Goal: Task Accomplishment & Management: Complete application form

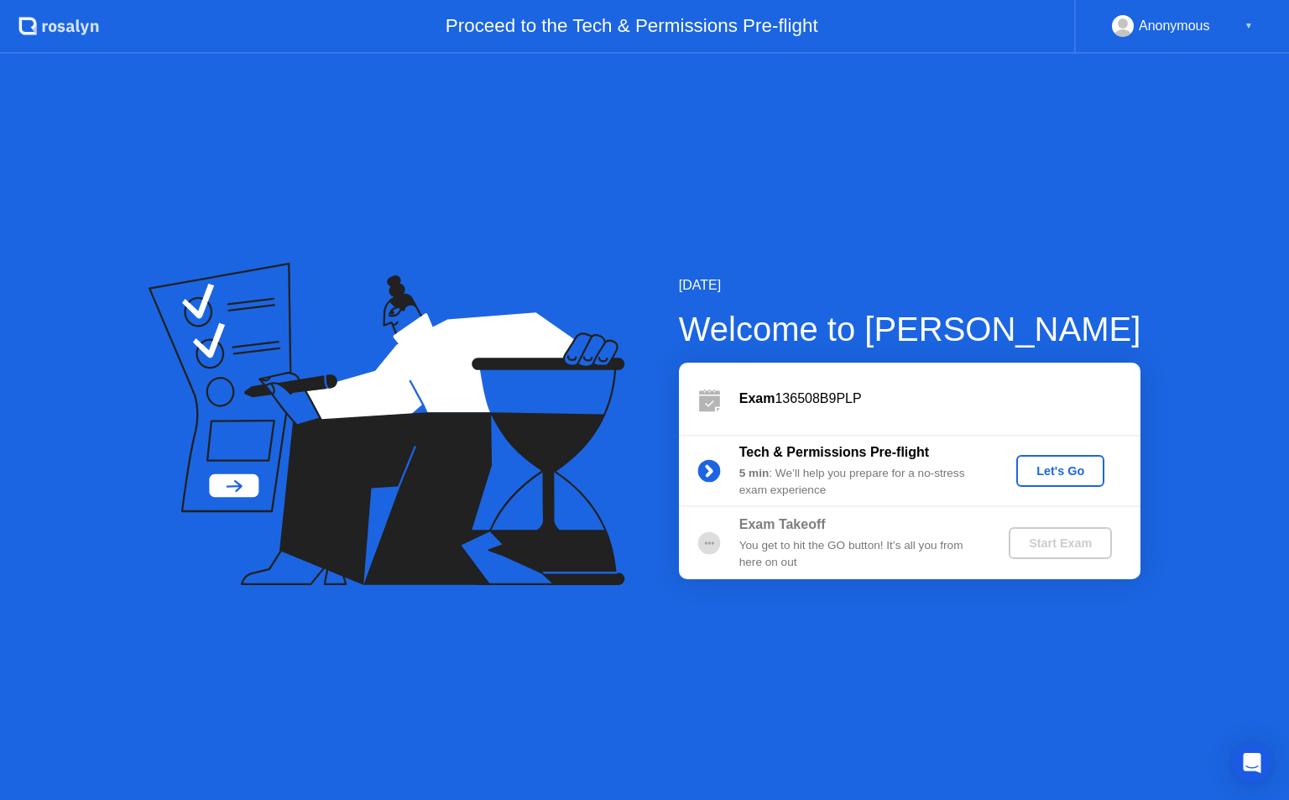
click at [1059, 467] on div "Let's Go" at bounding box center [1060, 470] width 75 height 13
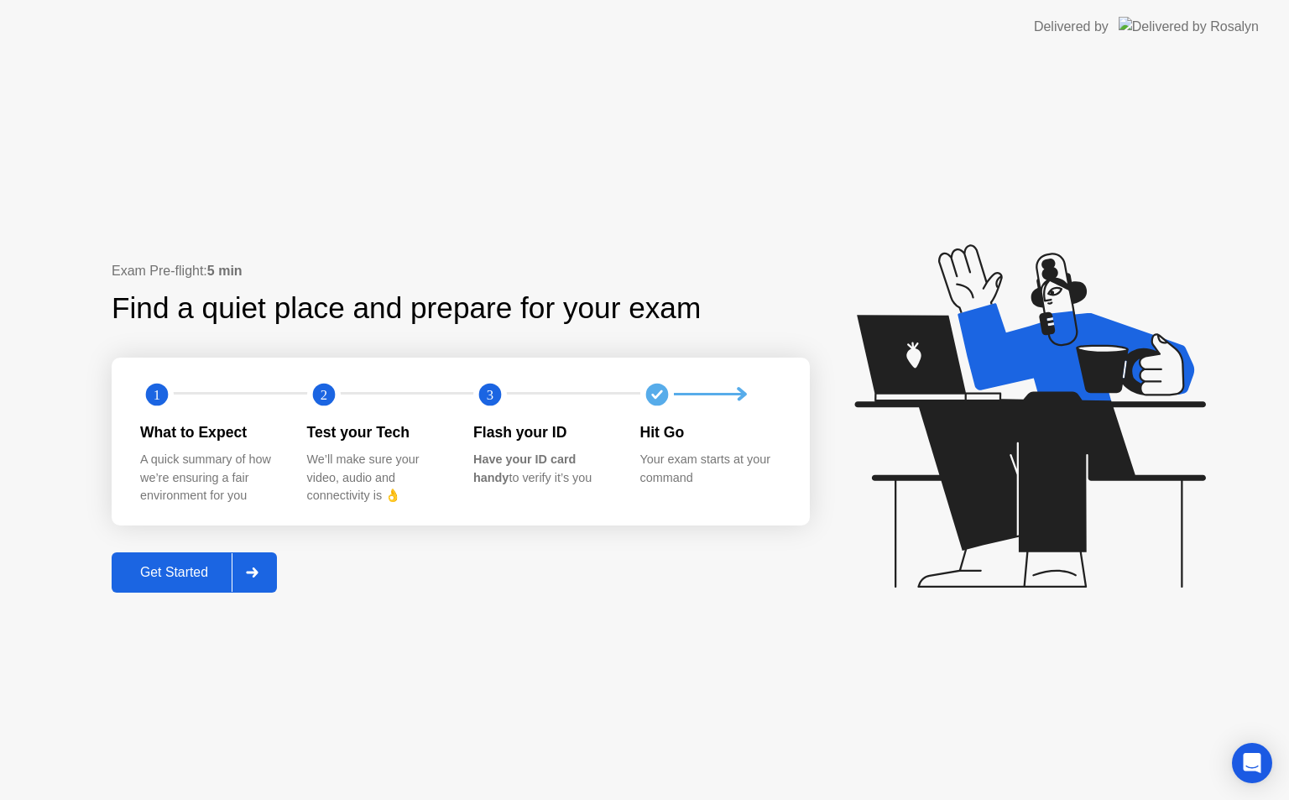
click at [191, 578] on div "Get Started" at bounding box center [174, 572] width 115 height 15
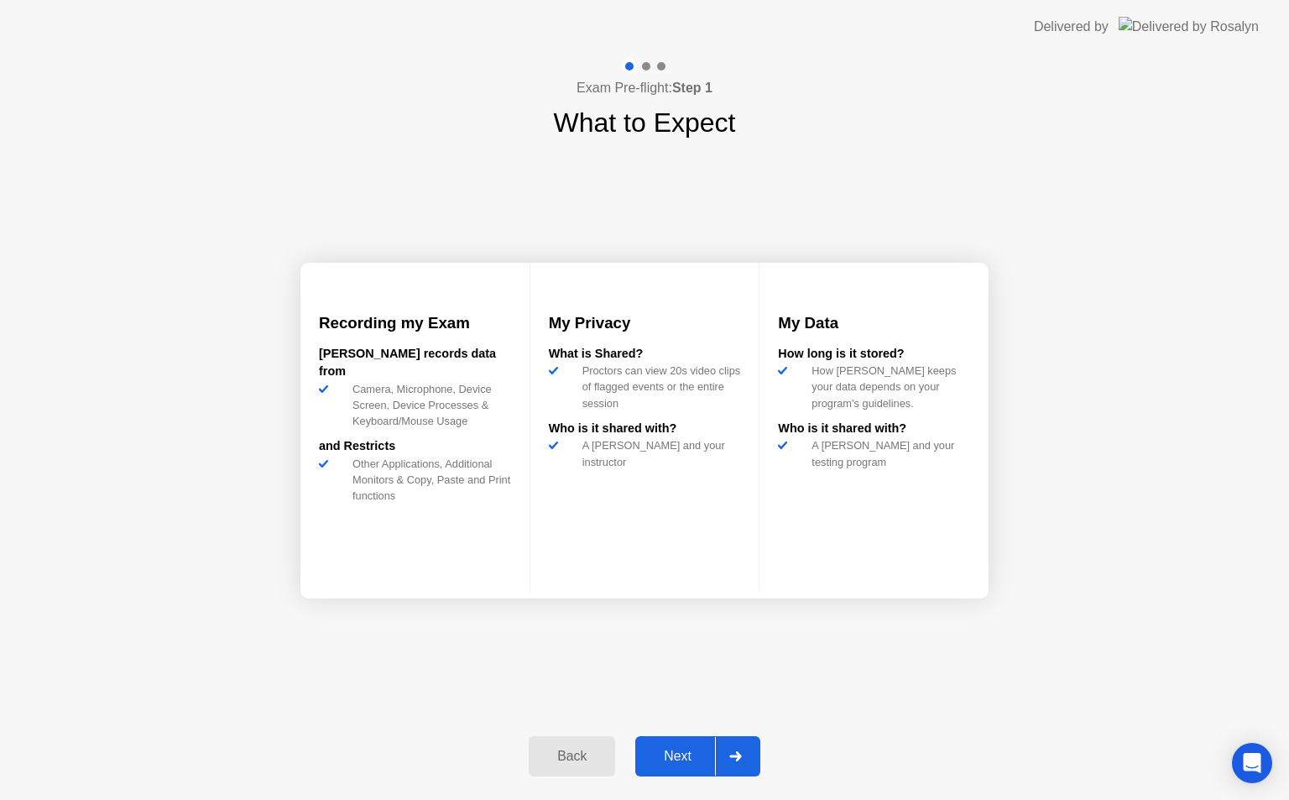
click at [690, 755] on div "Next" at bounding box center [677, 755] width 75 height 15
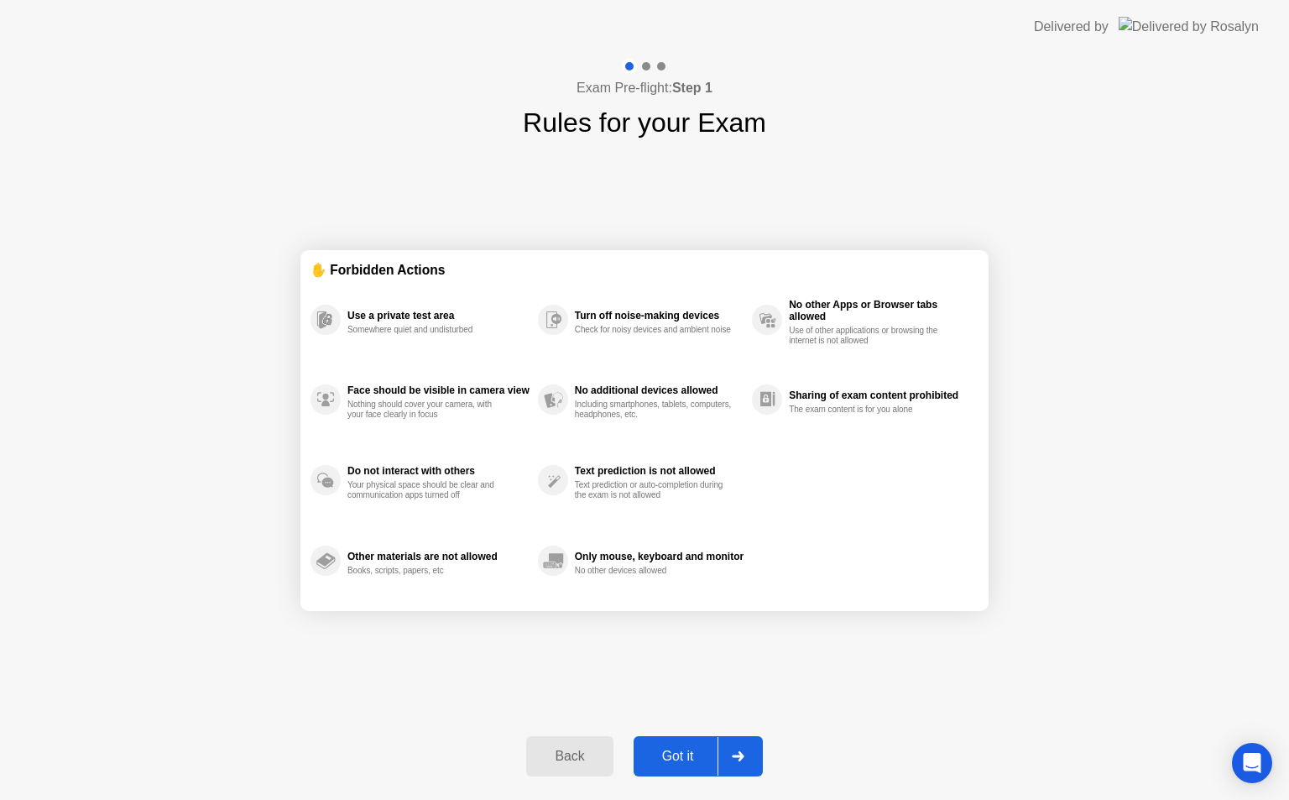
click at [690, 755] on div "Got it" at bounding box center [677, 755] width 79 height 15
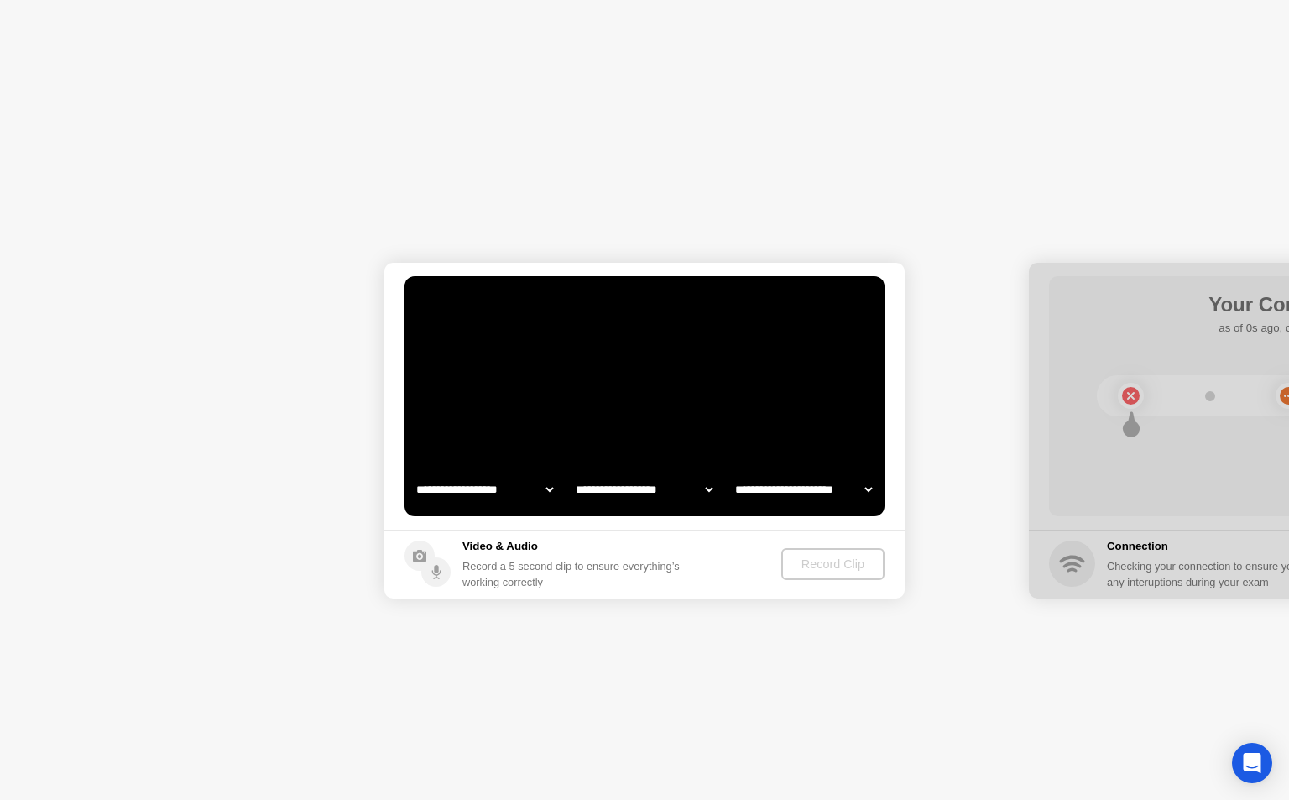
select select "**********"
select select "*******"
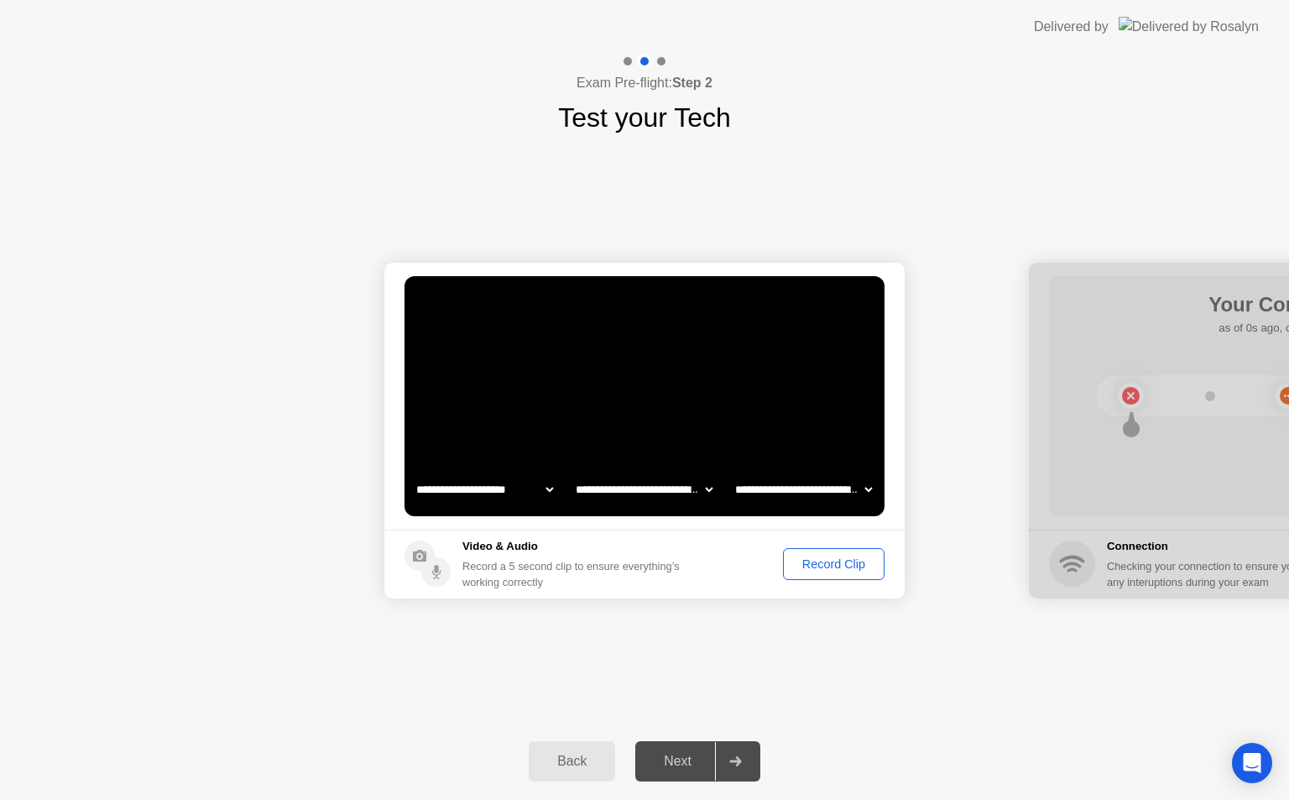
click at [827, 560] on div "Record Clip" at bounding box center [834, 563] width 90 height 13
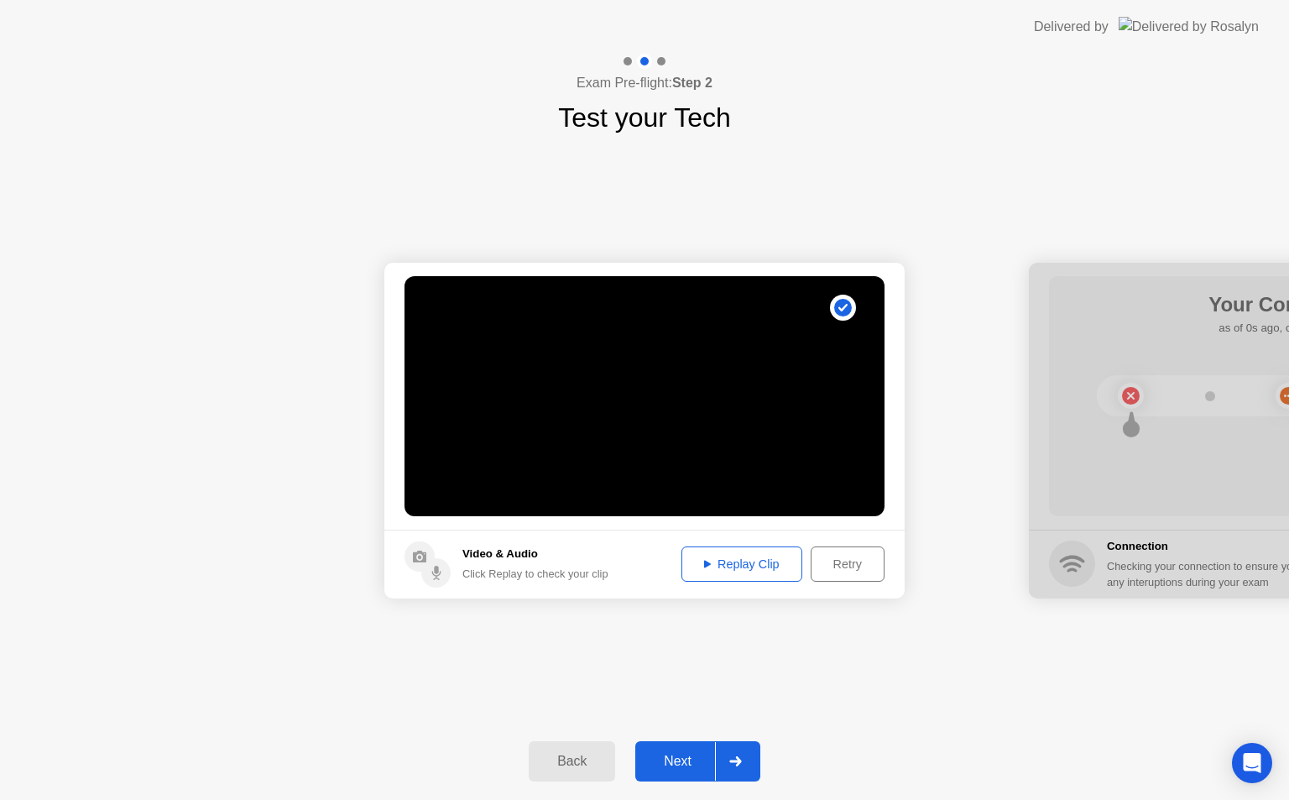
click at [740, 569] on div "Replay Clip" at bounding box center [741, 563] width 109 height 13
click at [690, 768] on div "Next" at bounding box center [677, 760] width 75 height 15
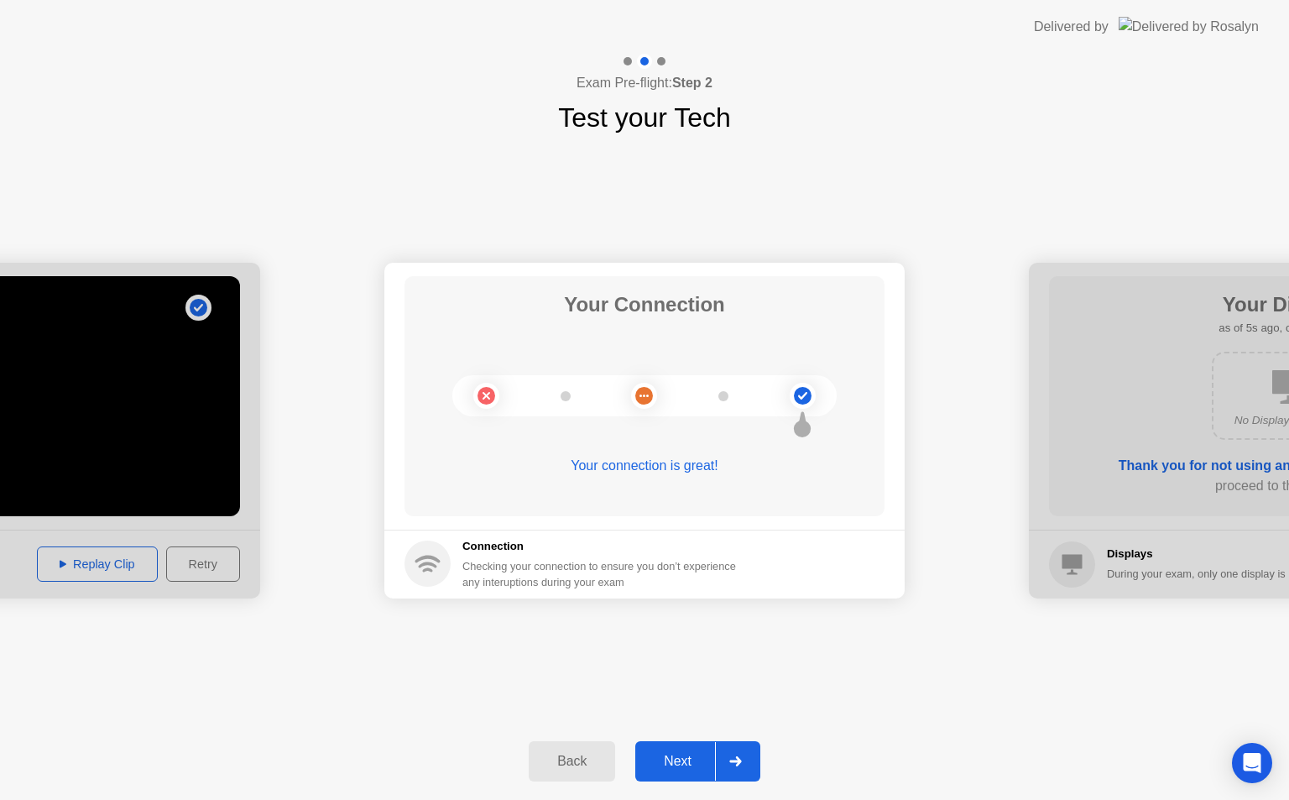
click at [690, 768] on div "Next" at bounding box center [677, 760] width 75 height 15
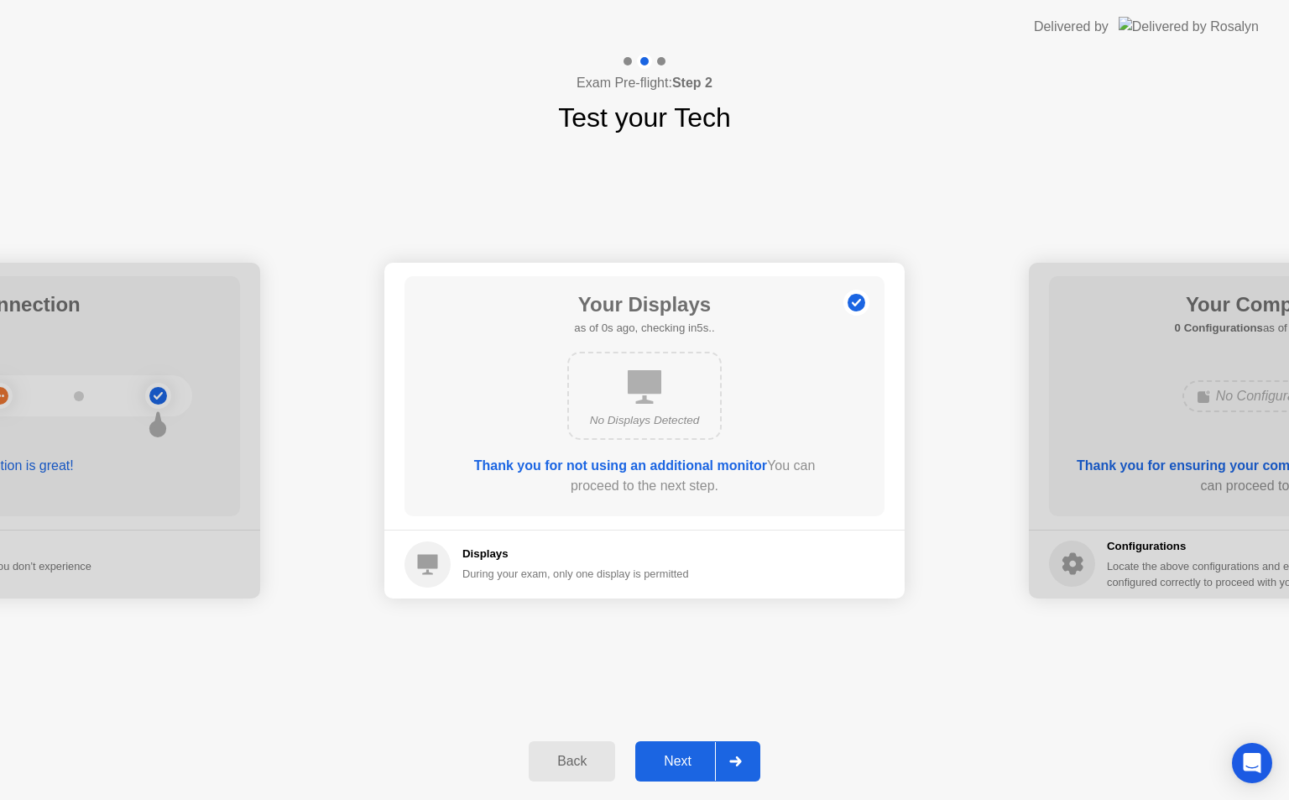
click at [687, 768] on div "Next" at bounding box center [677, 760] width 75 height 15
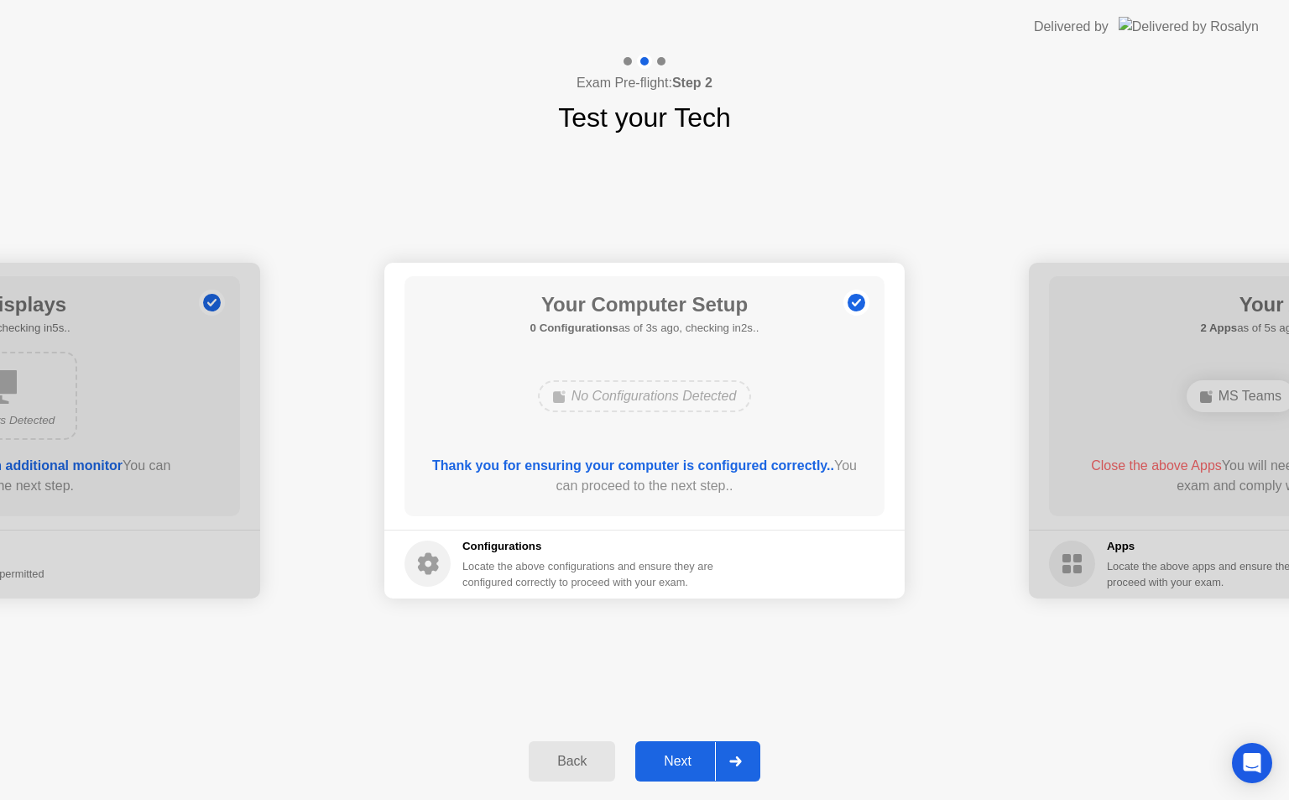
click at [687, 768] on div "Next" at bounding box center [677, 760] width 75 height 15
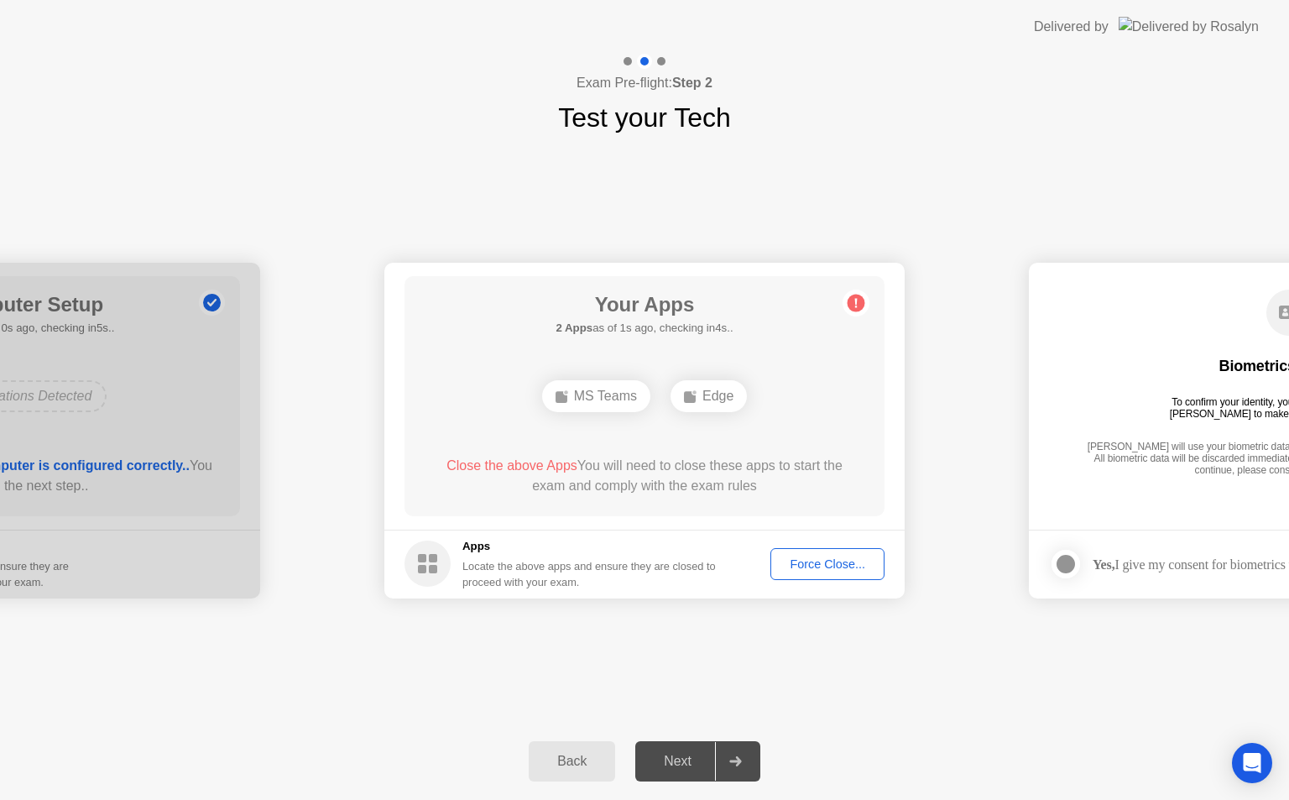
click at [815, 552] on button "Force Close..." at bounding box center [827, 564] width 114 height 32
click at [806, 566] on div "Force Close..." at bounding box center [827, 563] width 102 height 13
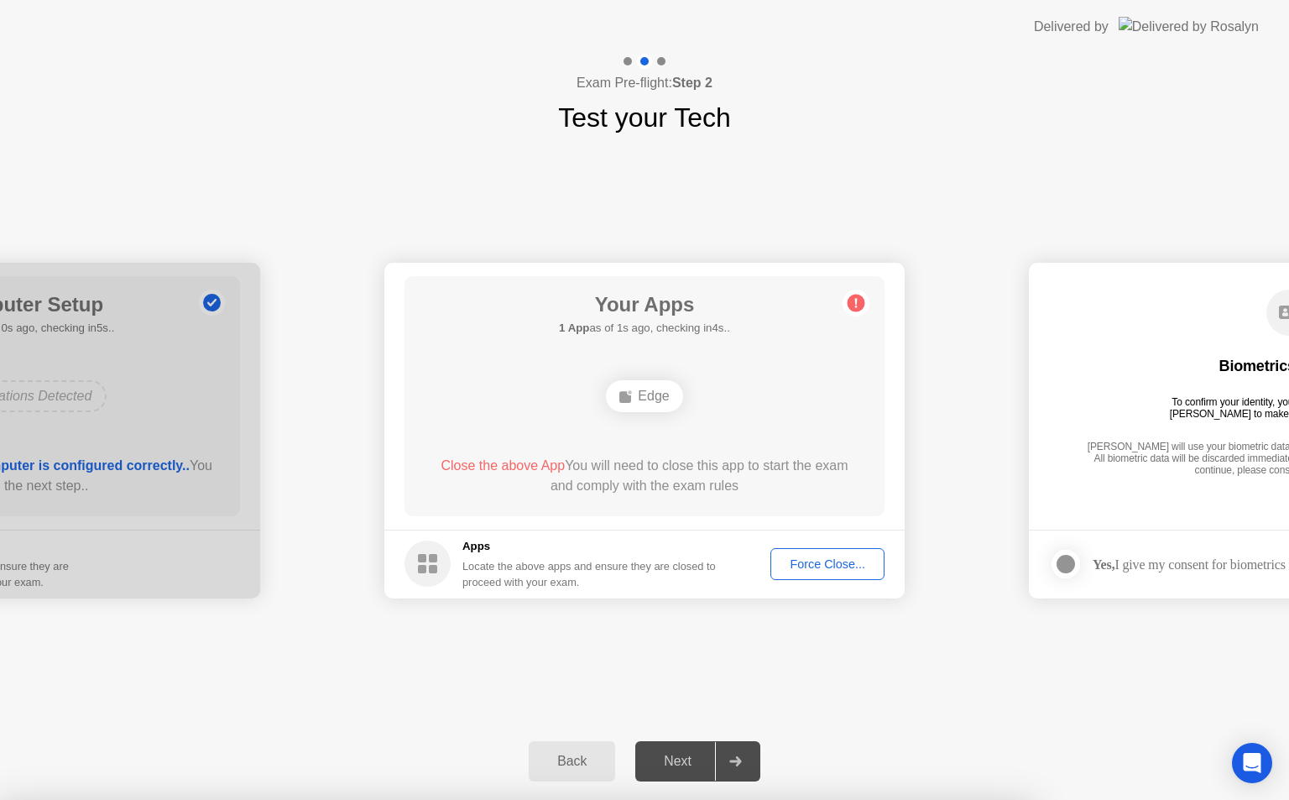
click at [809, 564] on div "Force Close..." at bounding box center [827, 563] width 102 height 13
click at [816, 557] on div "Force Close..." at bounding box center [827, 563] width 102 height 13
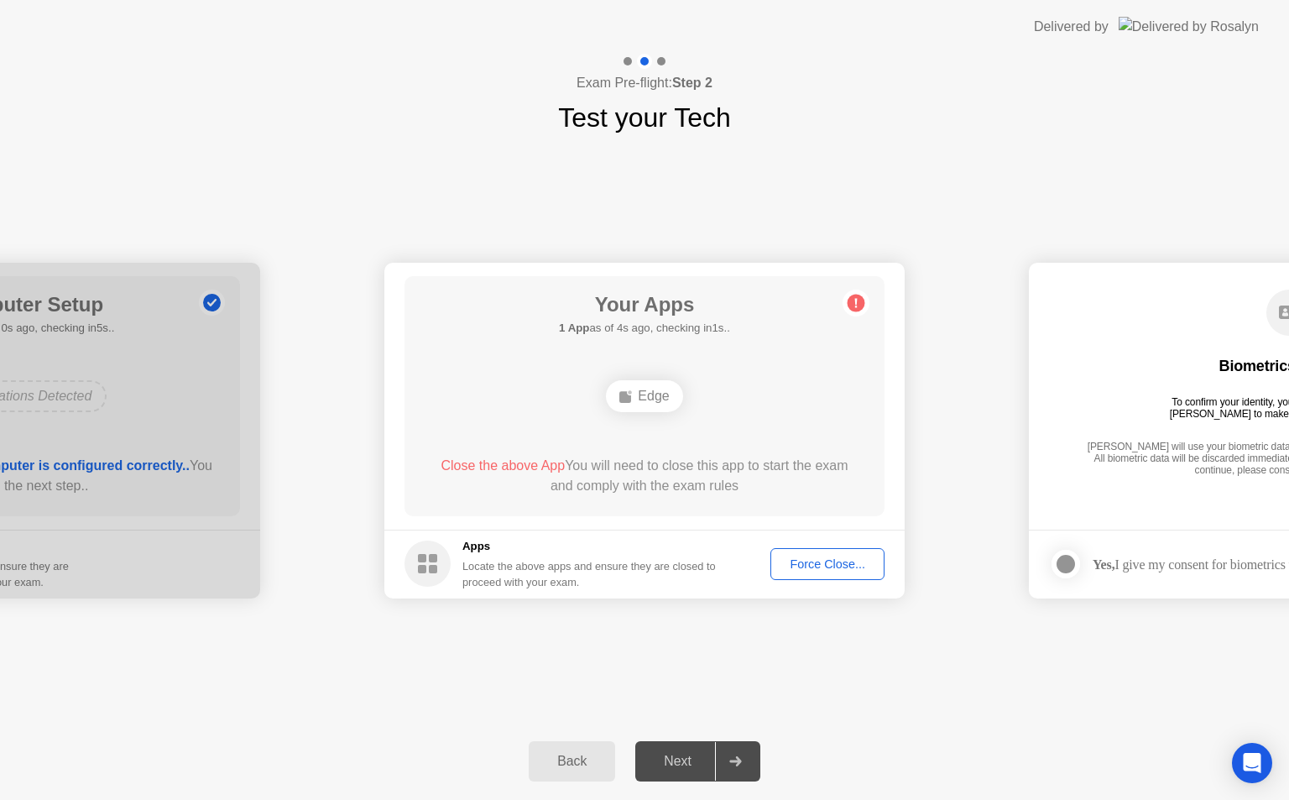
click at [829, 560] on div "Force Close..." at bounding box center [827, 563] width 102 height 13
click at [831, 559] on div "Force Close..." at bounding box center [827, 563] width 102 height 13
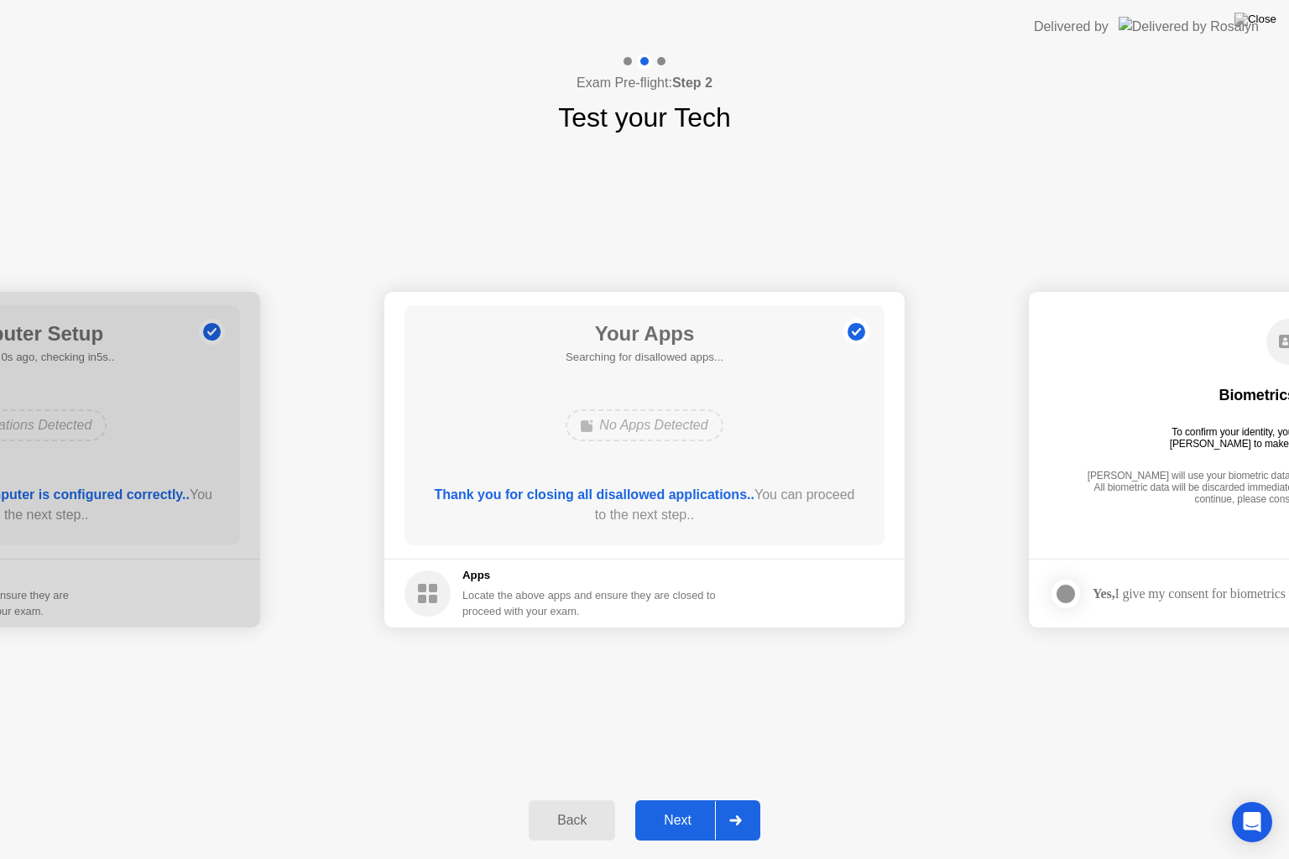
click at [683, 799] on div "Next" at bounding box center [677, 820] width 75 height 15
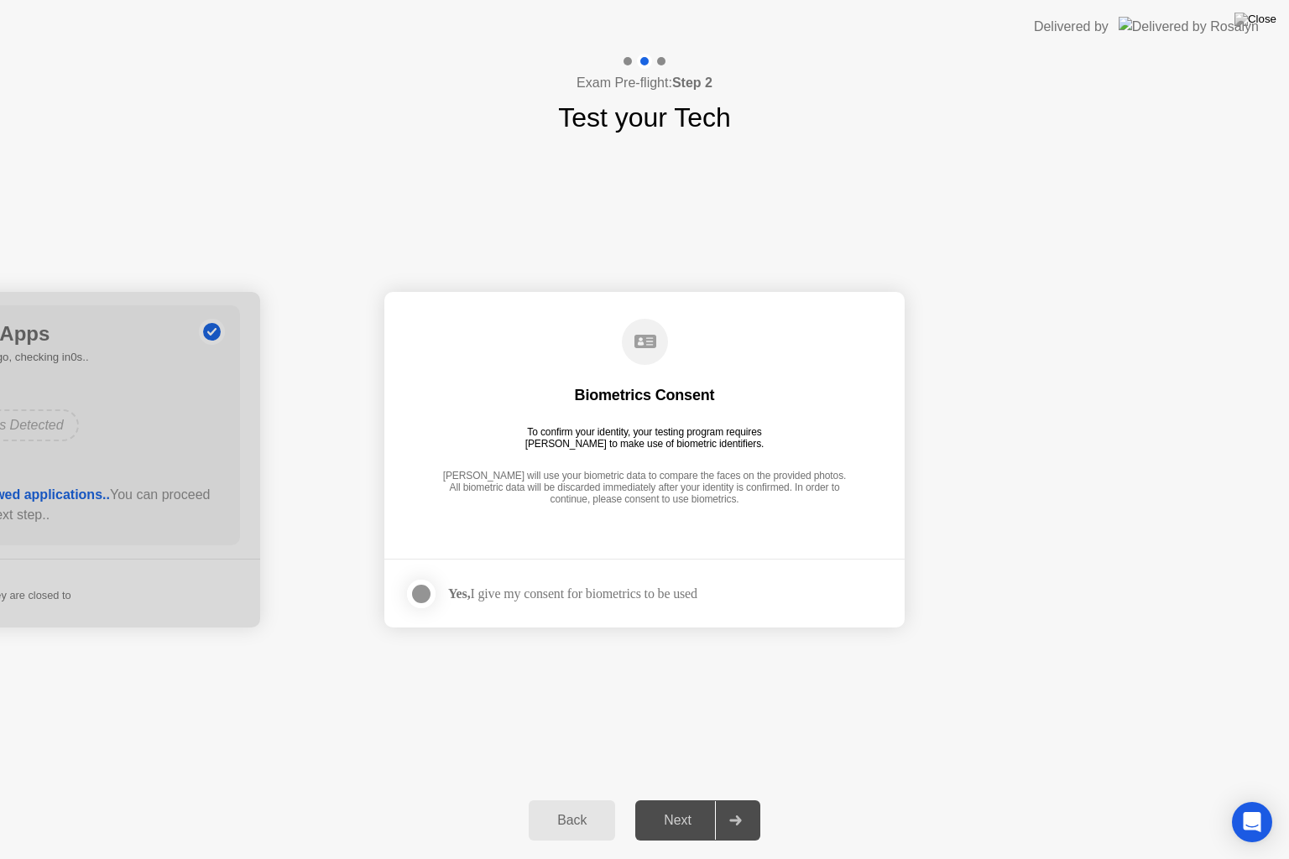
click at [421, 599] on div at bounding box center [421, 594] width 20 height 20
click at [690, 799] on div "Next" at bounding box center [677, 820] width 75 height 15
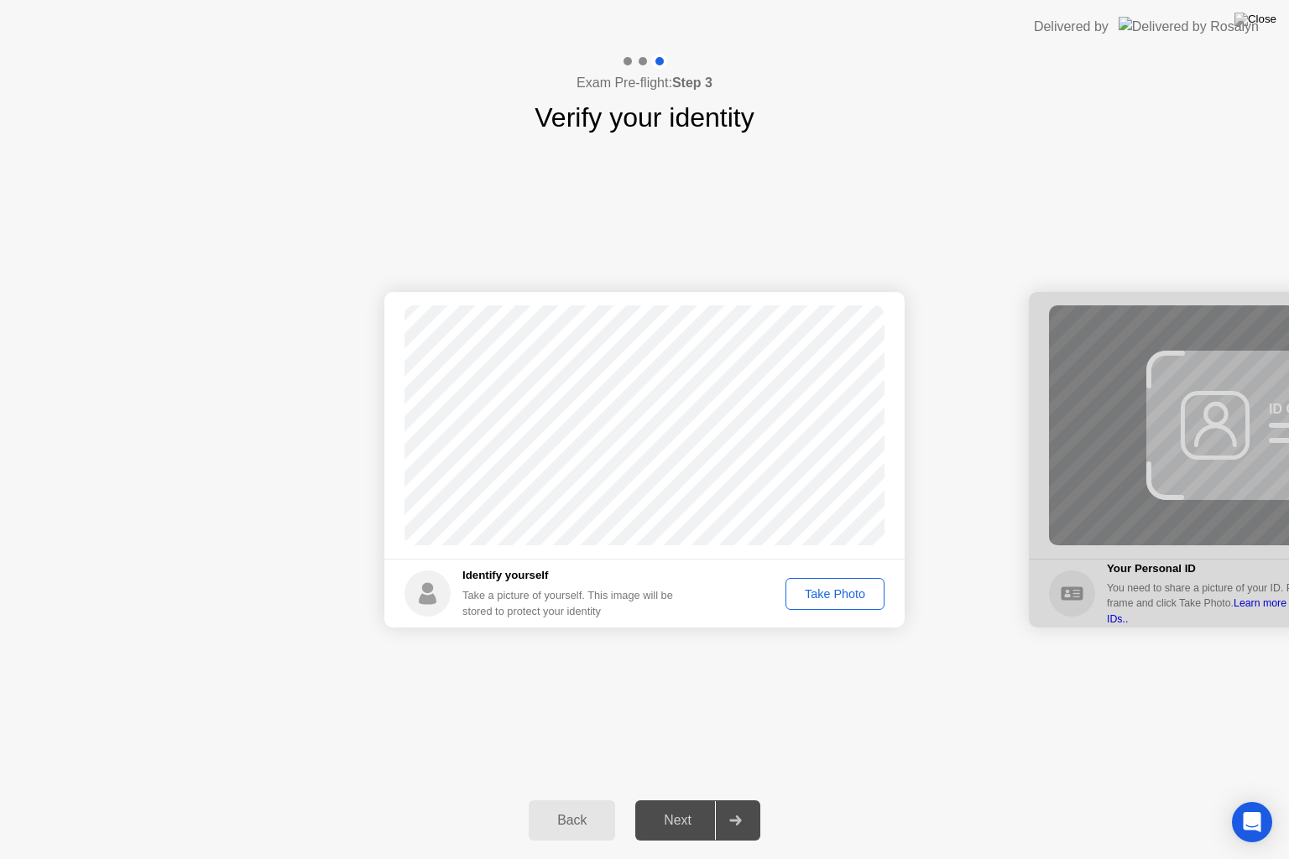
click at [836, 603] on button "Take Photo" at bounding box center [834, 594] width 99 height 32
click at [696, 799] on div "Next" at bounding box center [677, 820] width 75 height 15
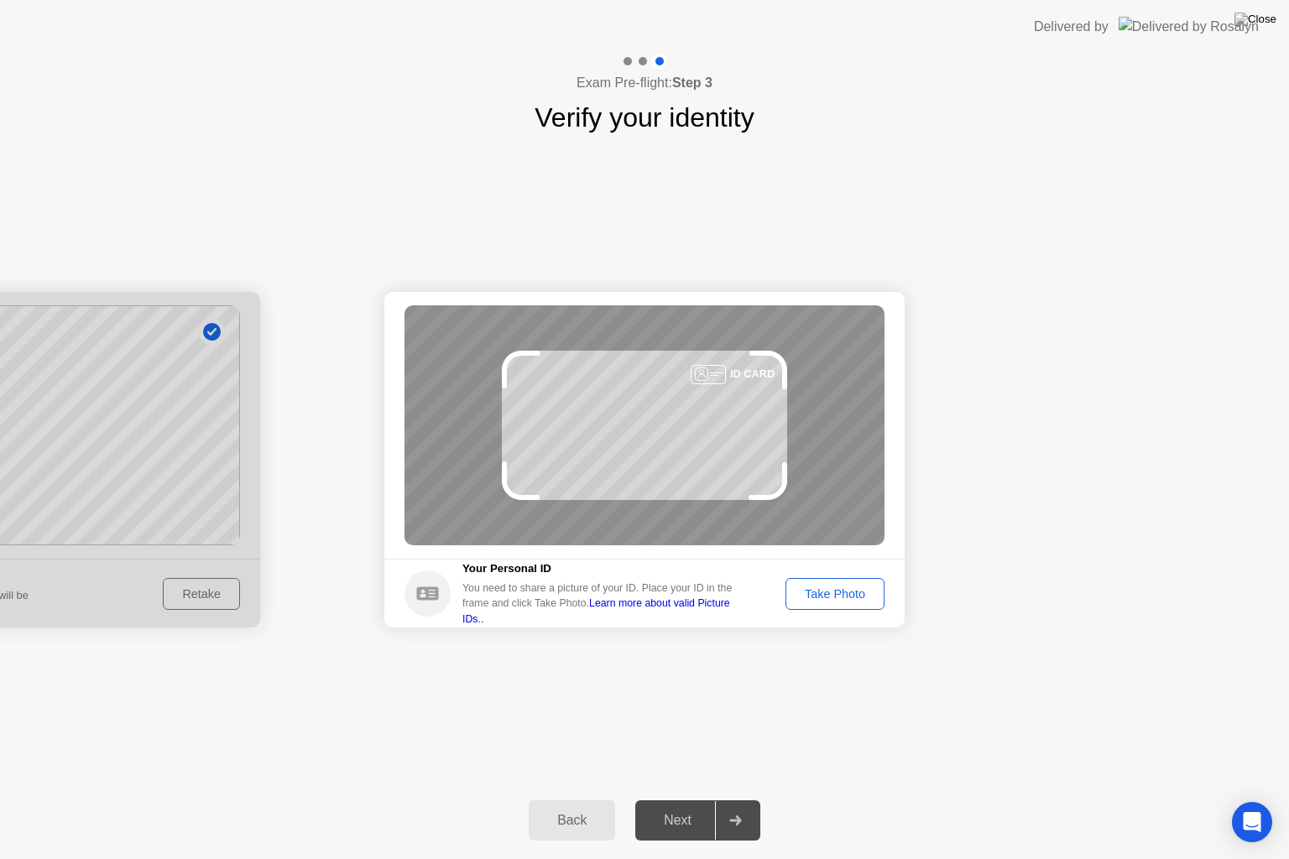
click at [848, 596] on div "Take Photo" at bounding box center [834, 593] width 87 height 13
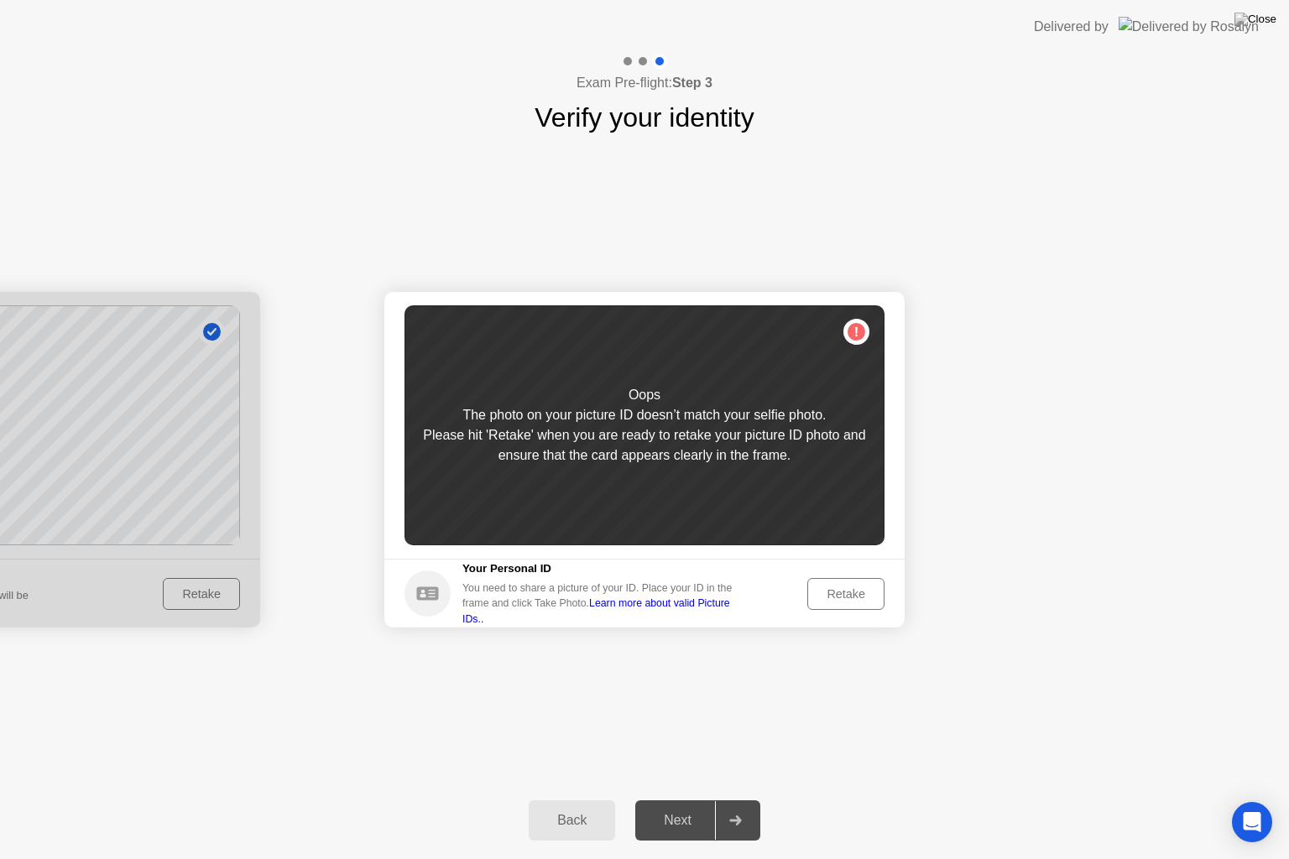
click at [848, 596] on div "Retake" at bounding box center [845, 593] width 65 height 13
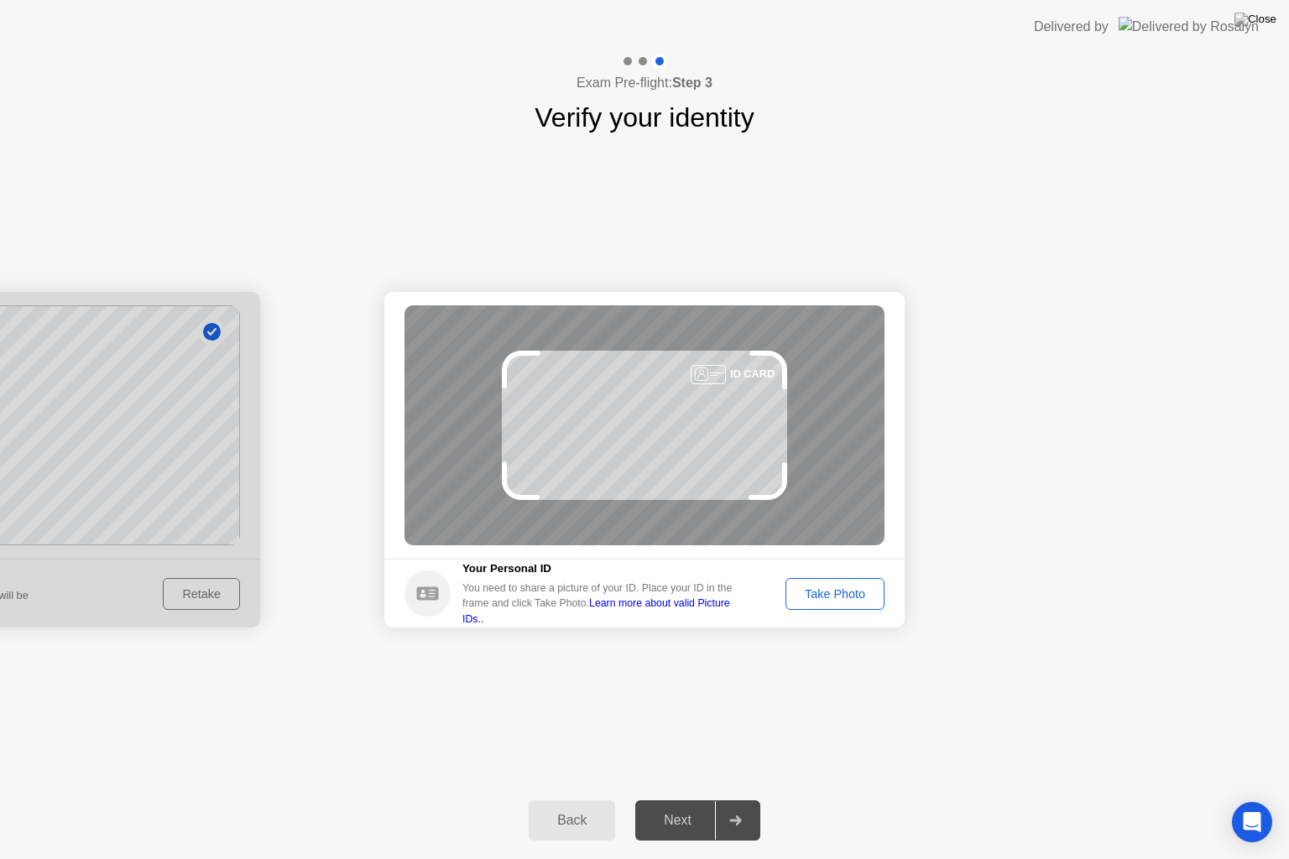
click at [848, 596] on div "Take Photo" at bounding box center [834, 593] width 87 height 13
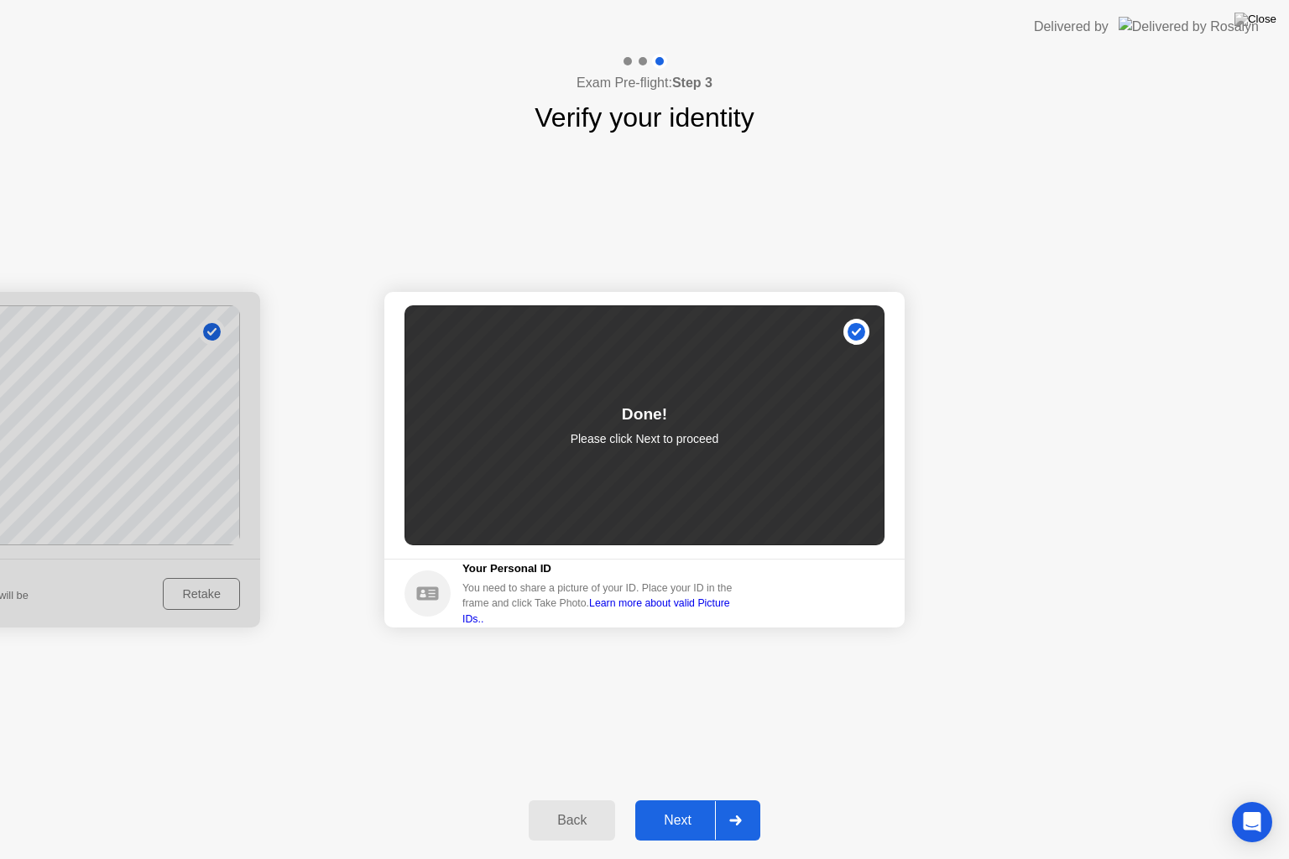
click at [680, 799] on div "Next" at bounding box center [677, 820] width 75 height 15
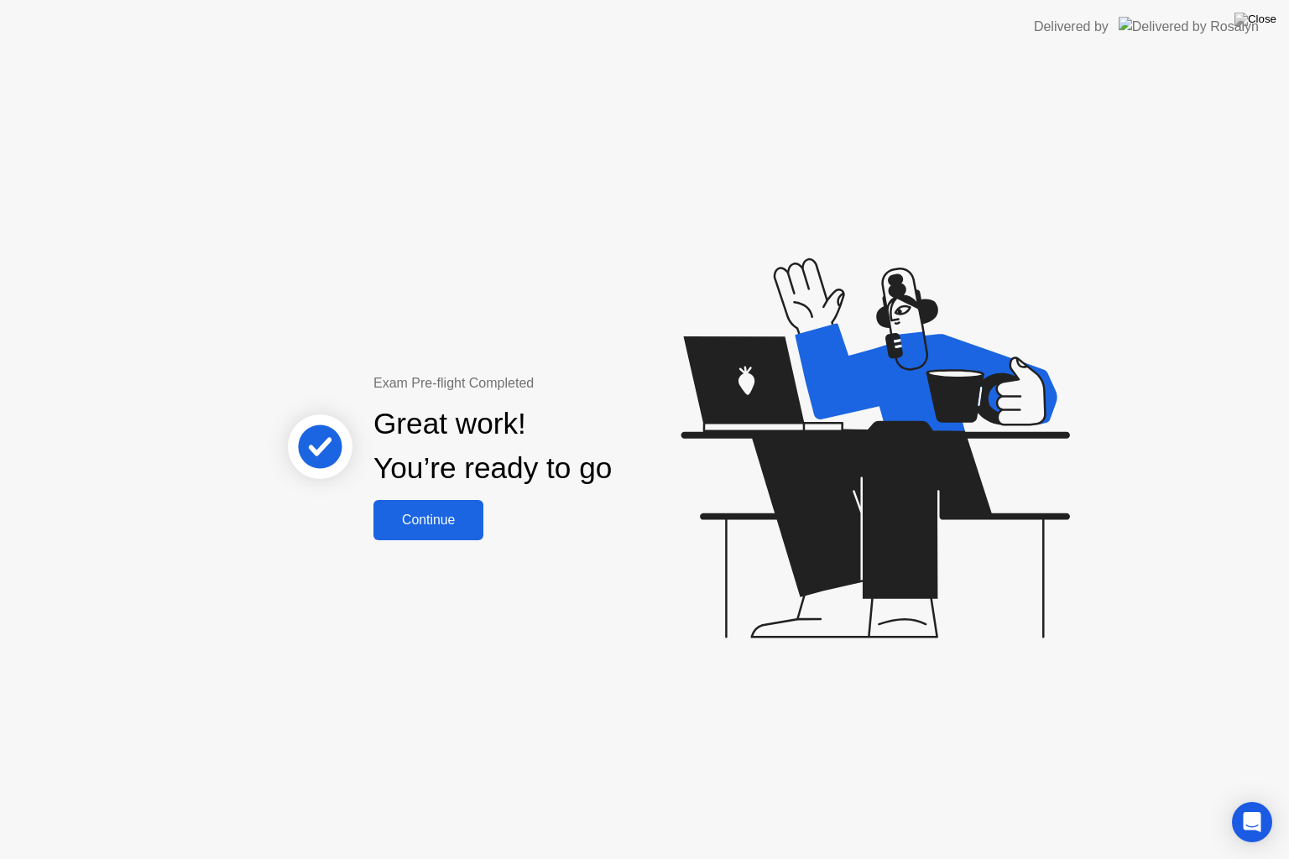
click at [438, 527] on div "Continue" at bounding box center [428, 520] width 100 height 15
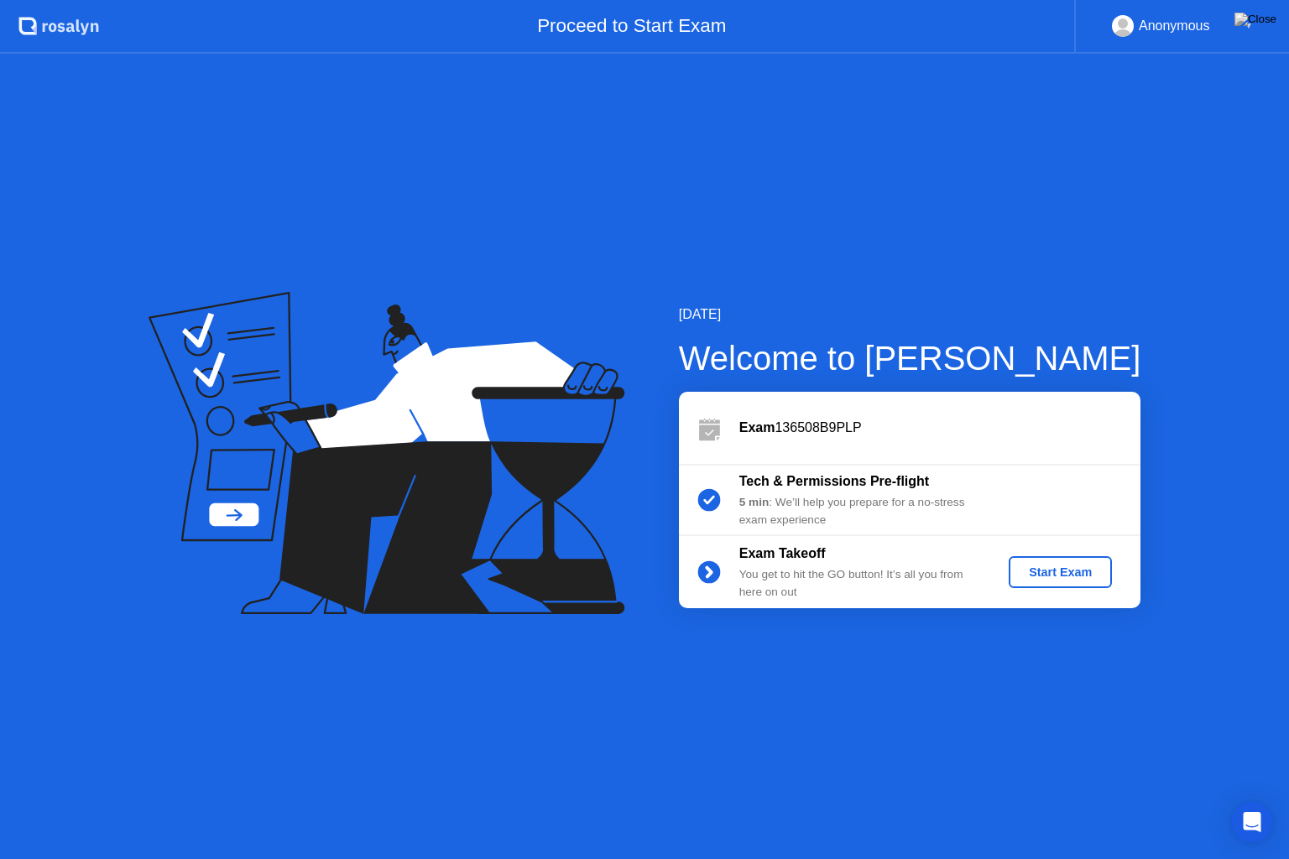
click at [1056, 572] on div "Start Exam" at bounding box center [1060, 571] width 90 height 13
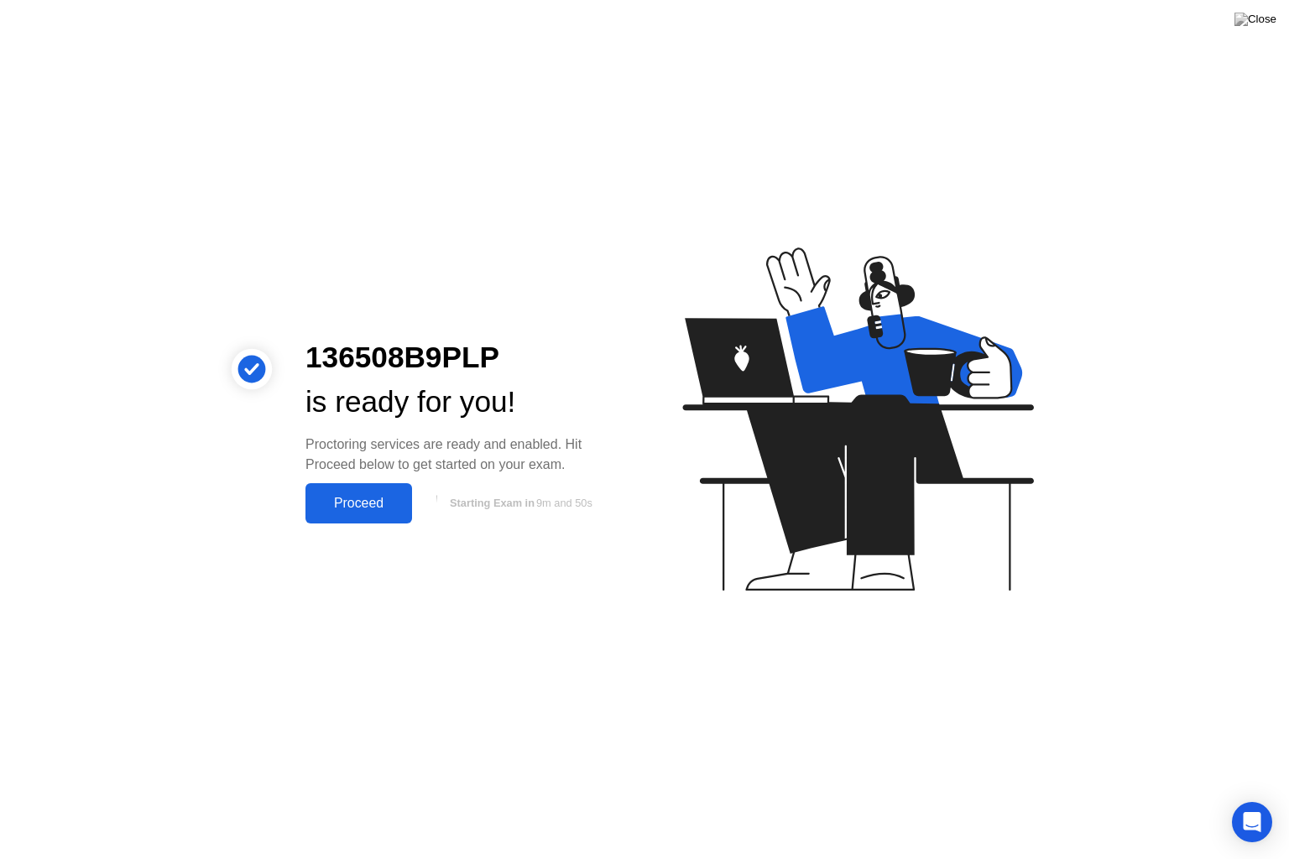
click at [382, 496] on div "Proceed" at bounding box center [358, 503] width 96 height 15
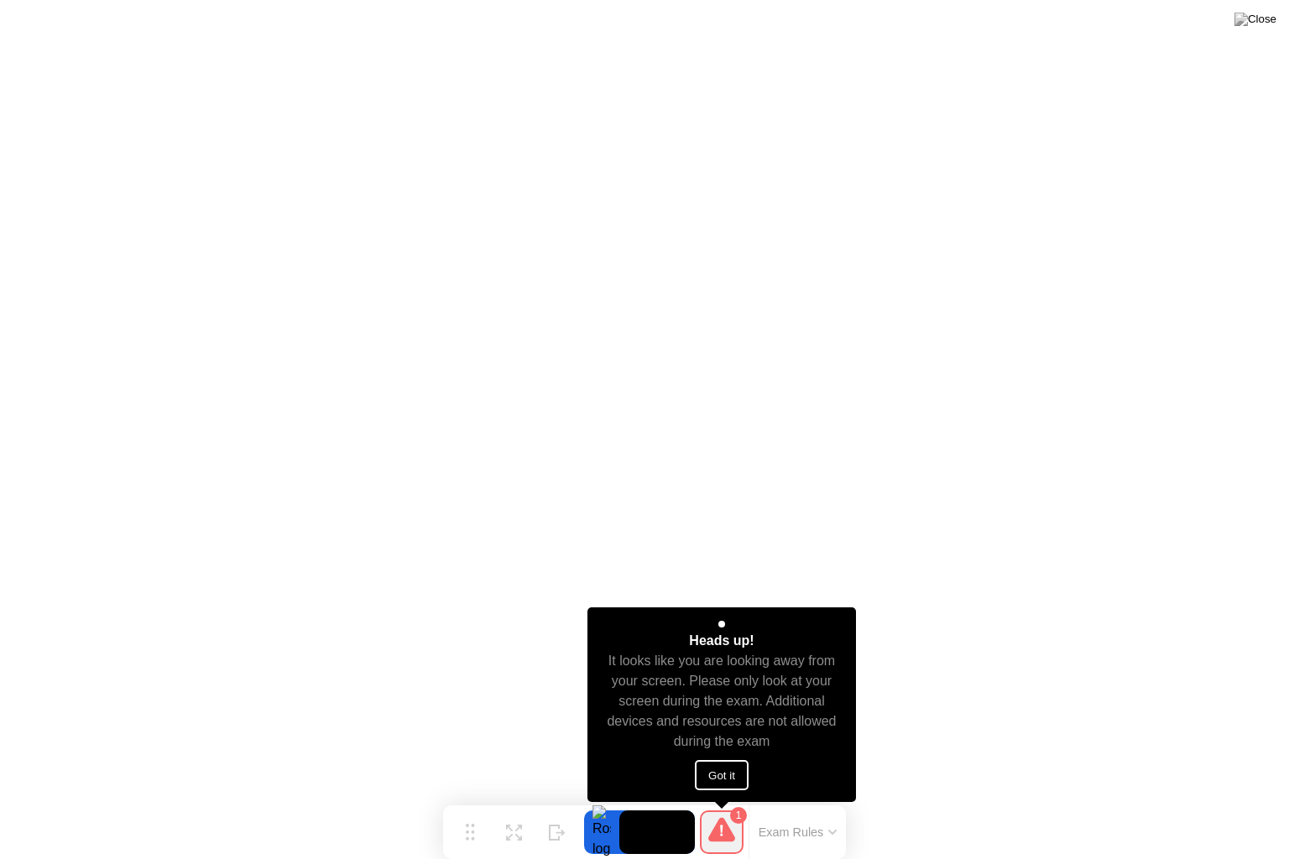
click at [714, 775] on button "Got it" at bounding box center [722, 775] width 54 height 30
click at [723, 772] on button "Got it" at bounding box center [722, 775] width 54 height 30
